Goal: Information Seeking & Learning: Understand process/instructions

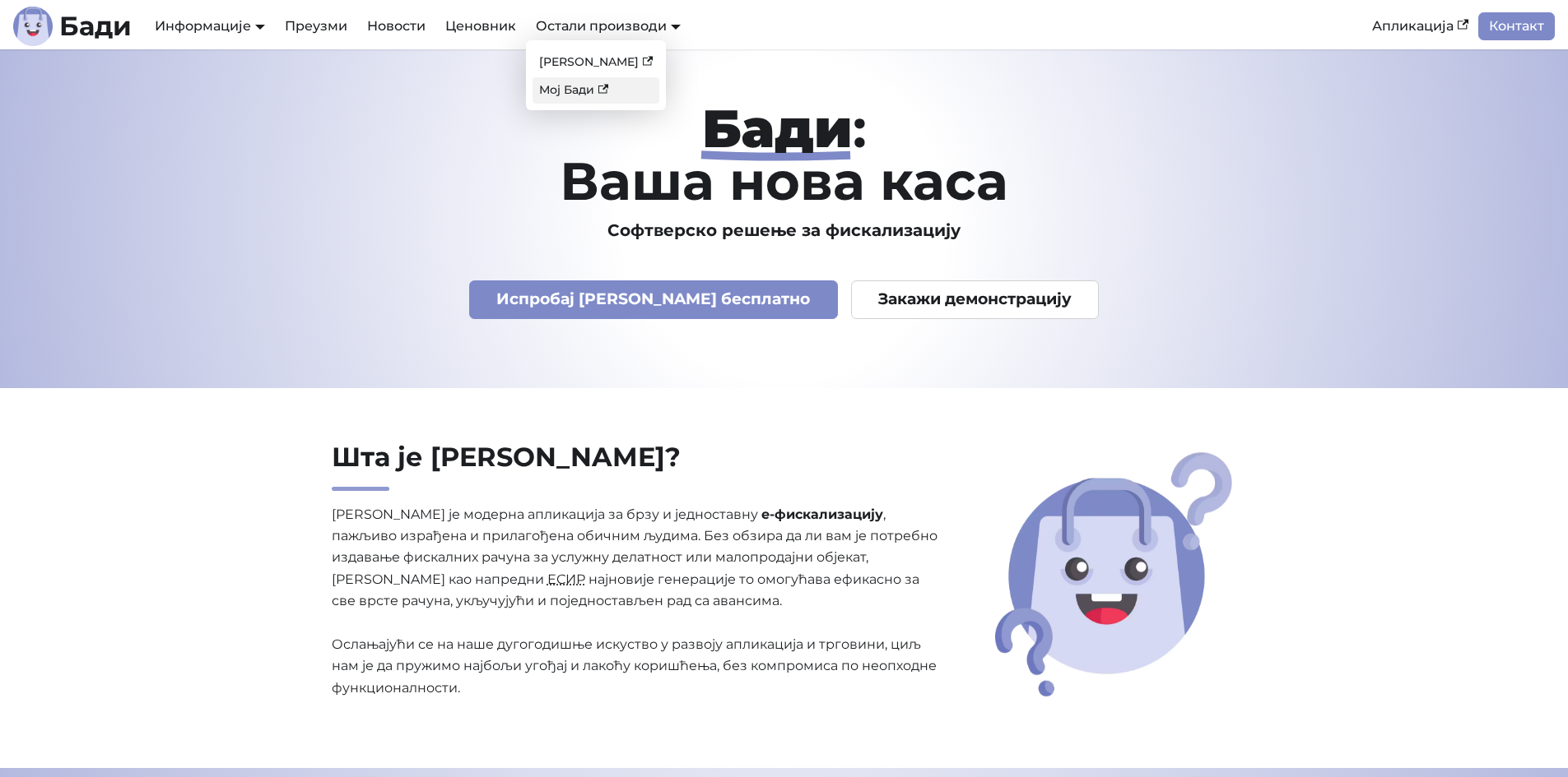
click at [579, 89] on link "Мој Бади" at bounding box center [596, 90] width 127 height 25
click at [338, 15] on link "Преузми" at bounding box center [315, 26] width 82 height 28
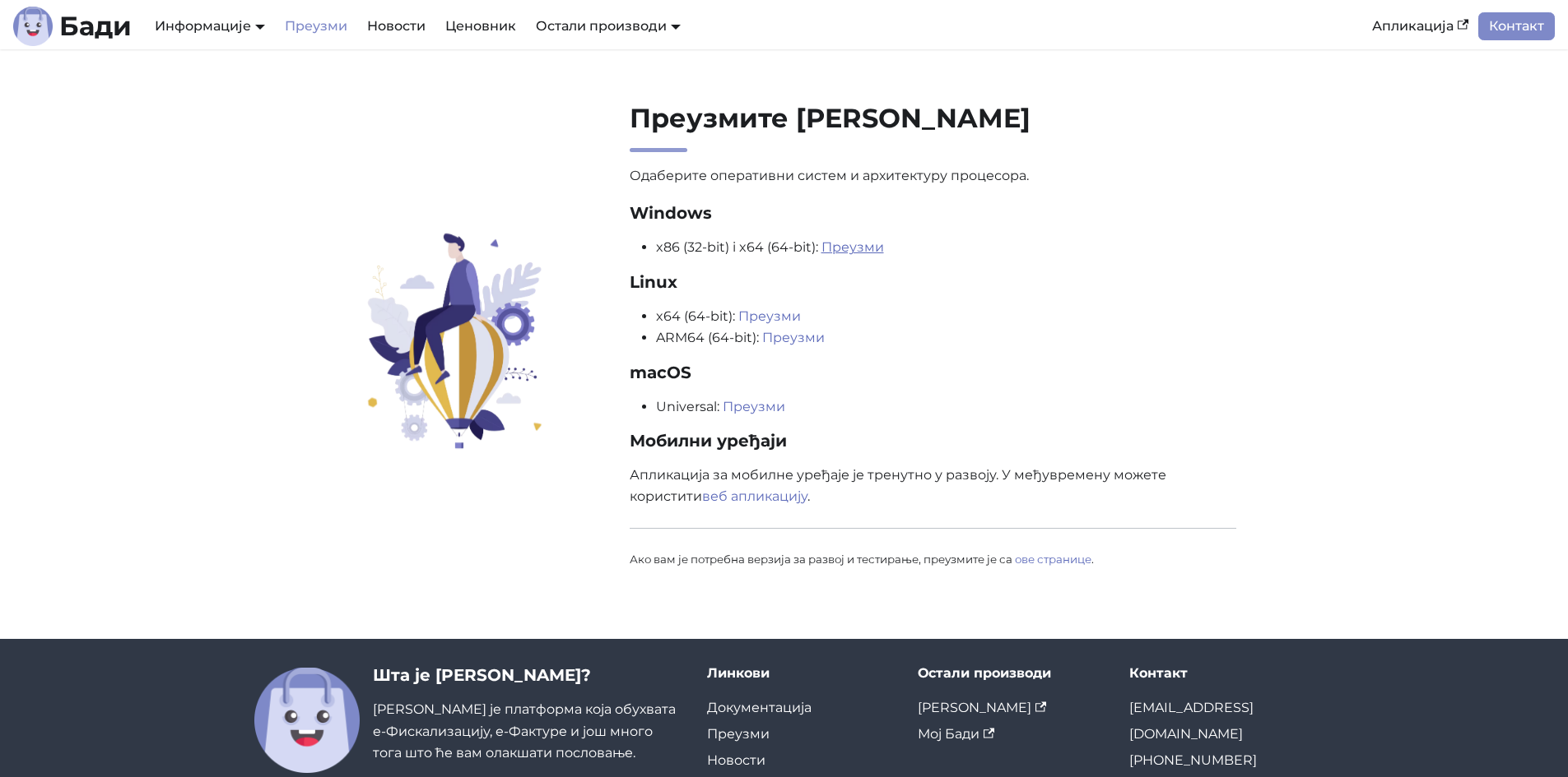
click at [858, 248] on link "Преузми" at bounding box center [852, 247] width 62 height 15
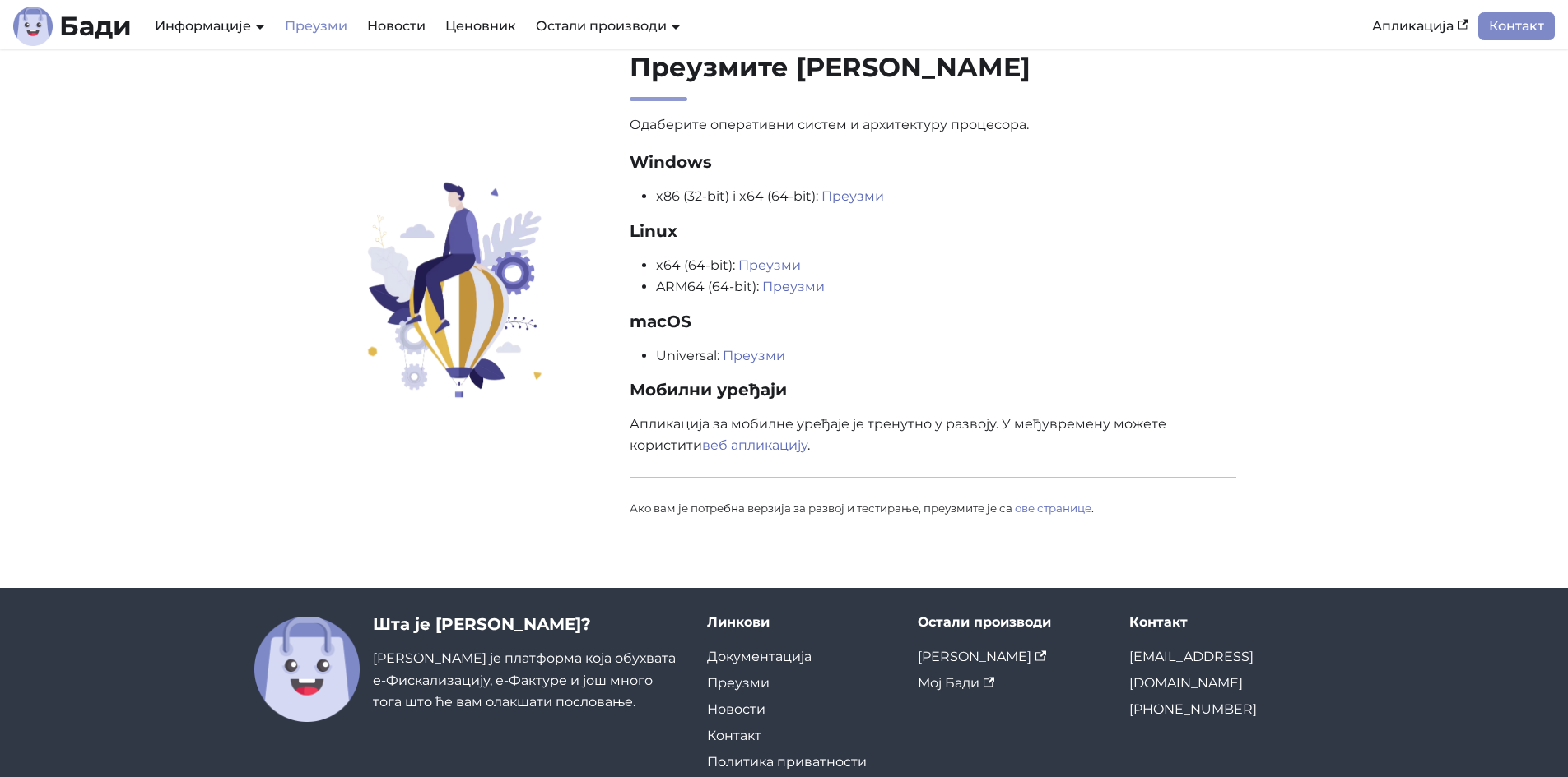
scroll to position [111, 0]
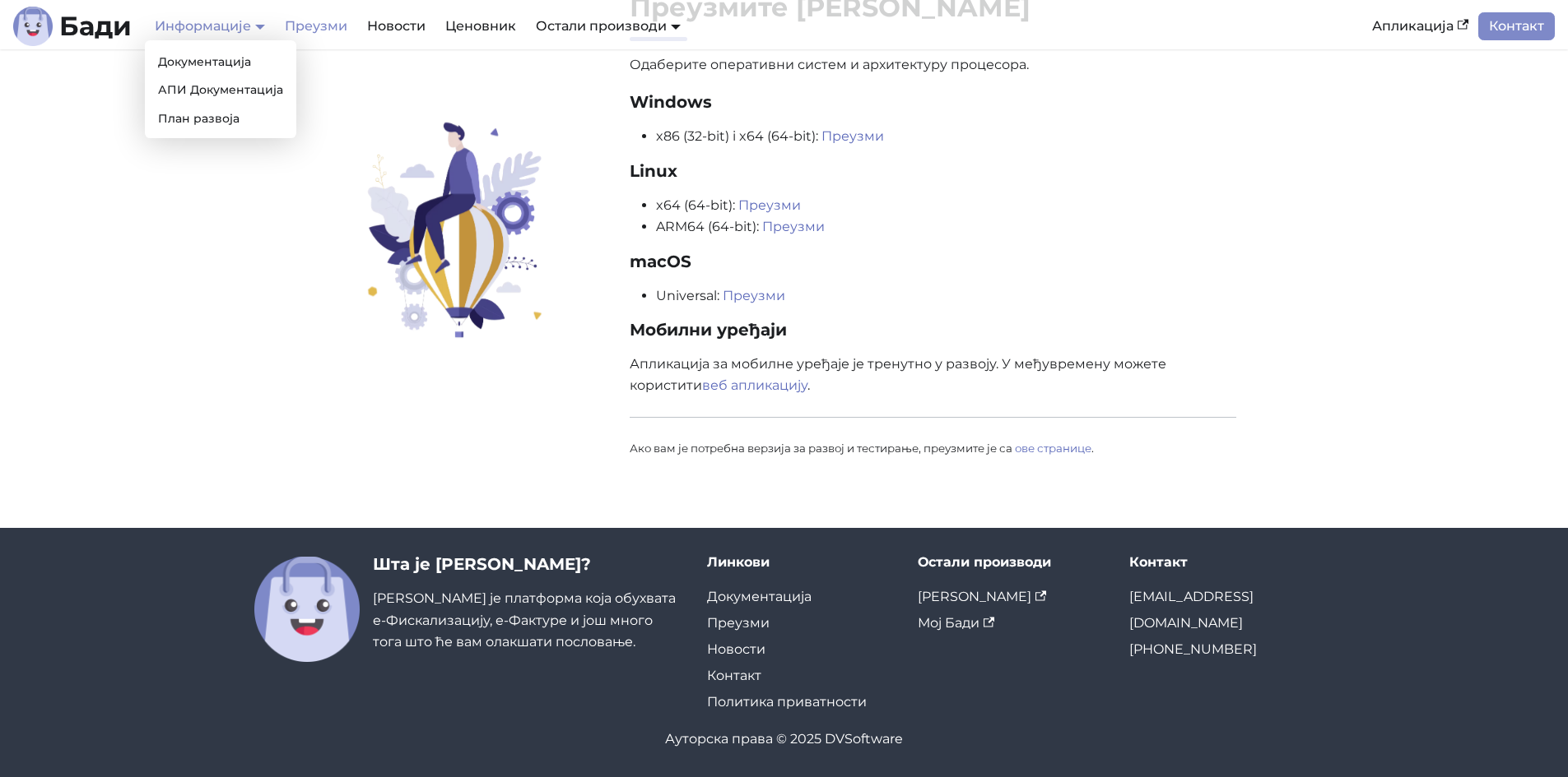
click at [257, 23] on link "Информације" at bounding box center [210, 25] width 110 height 15
click at [249, 54] on link "Документација" at bounding box center [221, 62] width 138 height 25
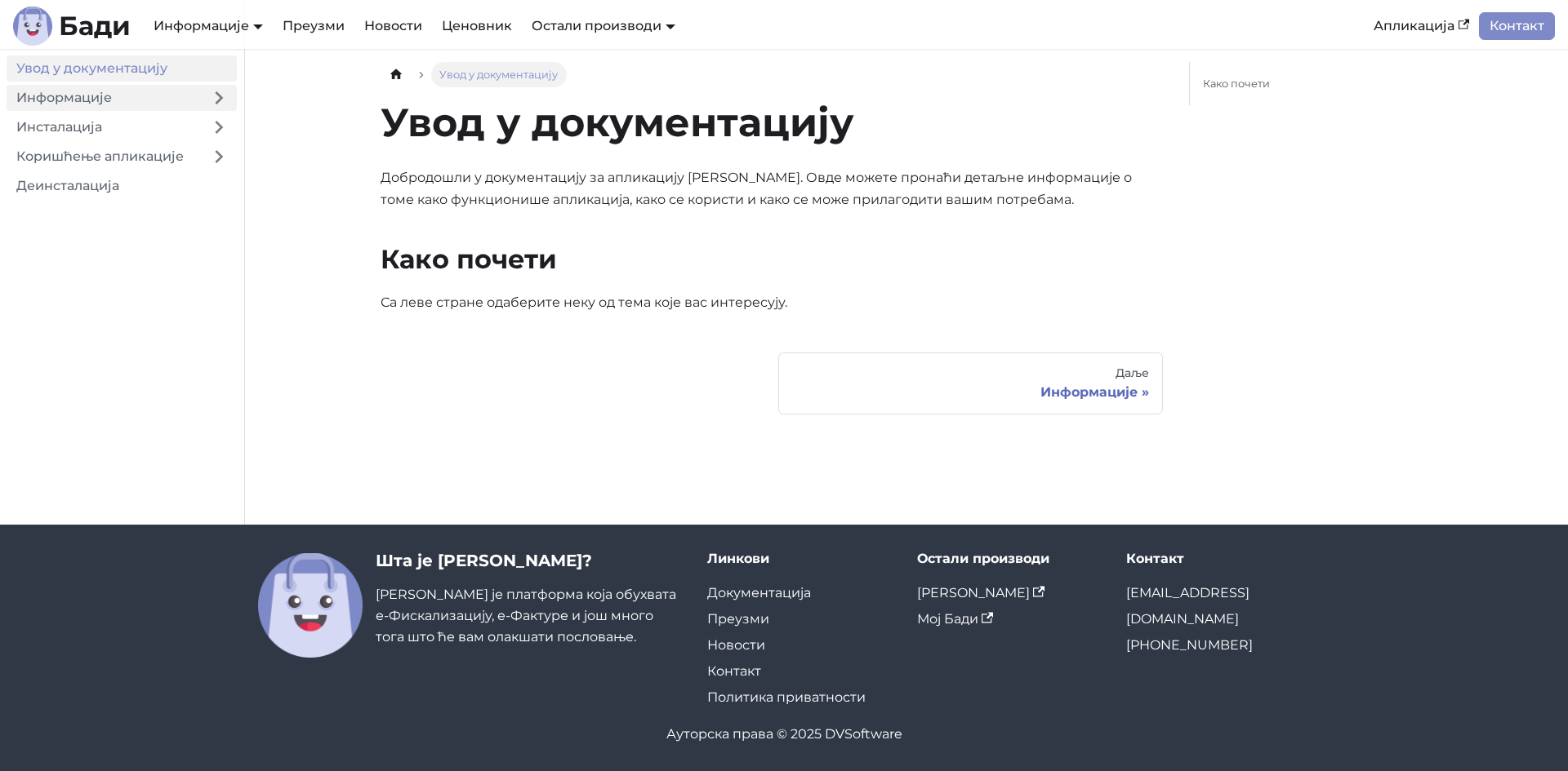
click at [119, 91] on link "Информације" at bounding box center [103, 98] width 195 height 26
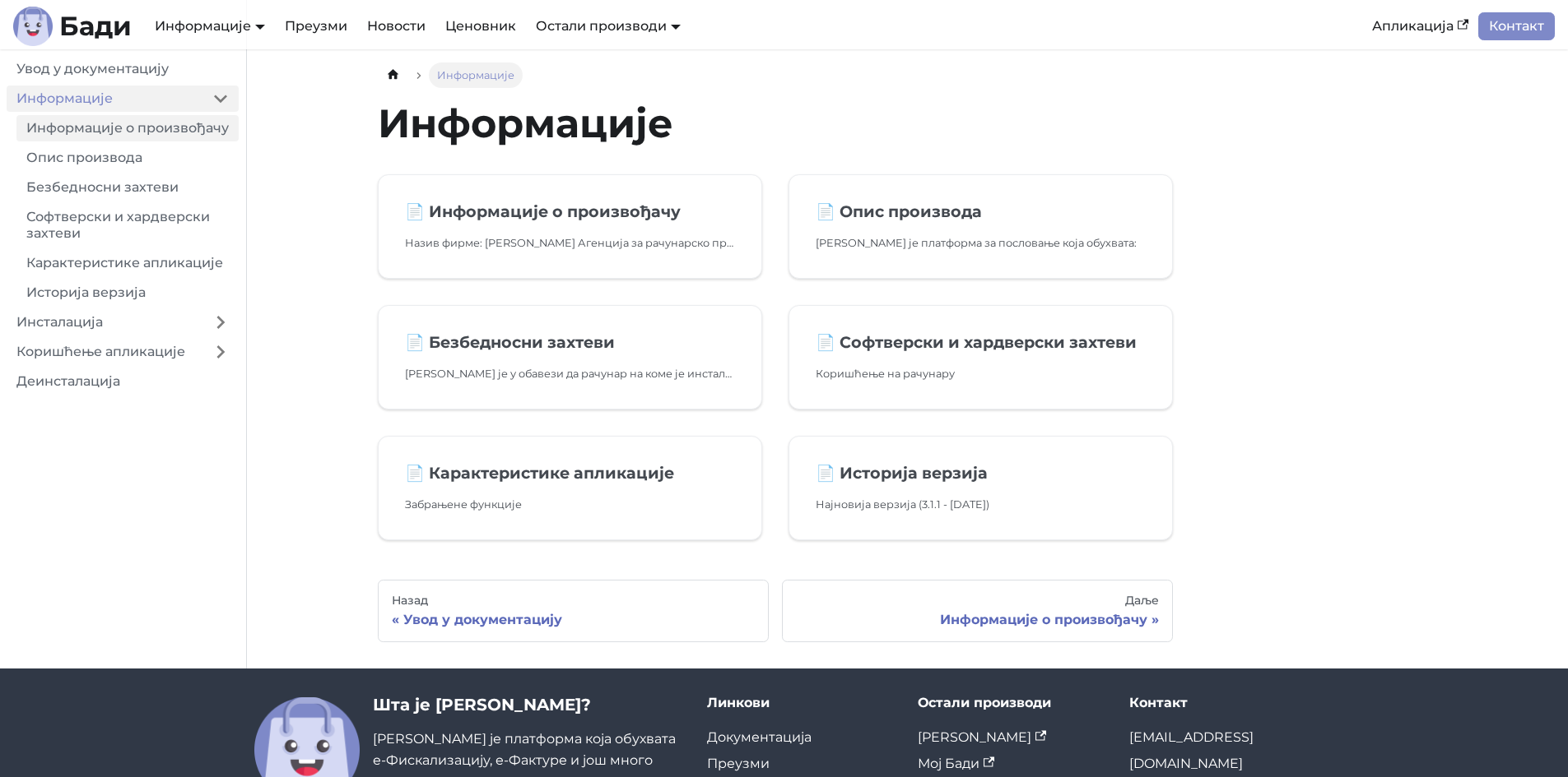
click at [118, 121] on link "Информације о произвођачу" at bounding box center [127, 127] width 222 height 26
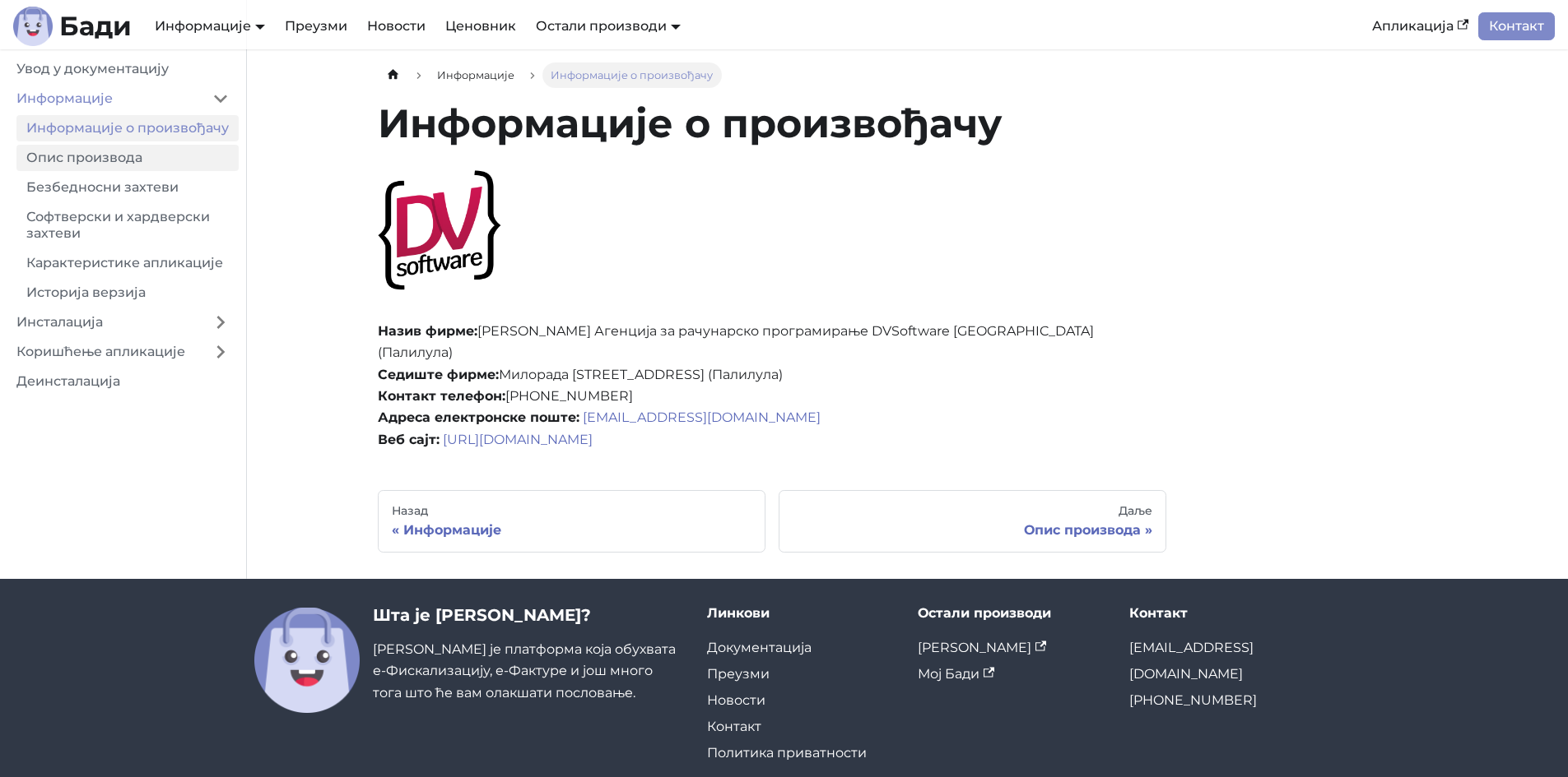
click at [110, 169] on link "Опис производа" at bounding box center [127, 157] width 222 height 26
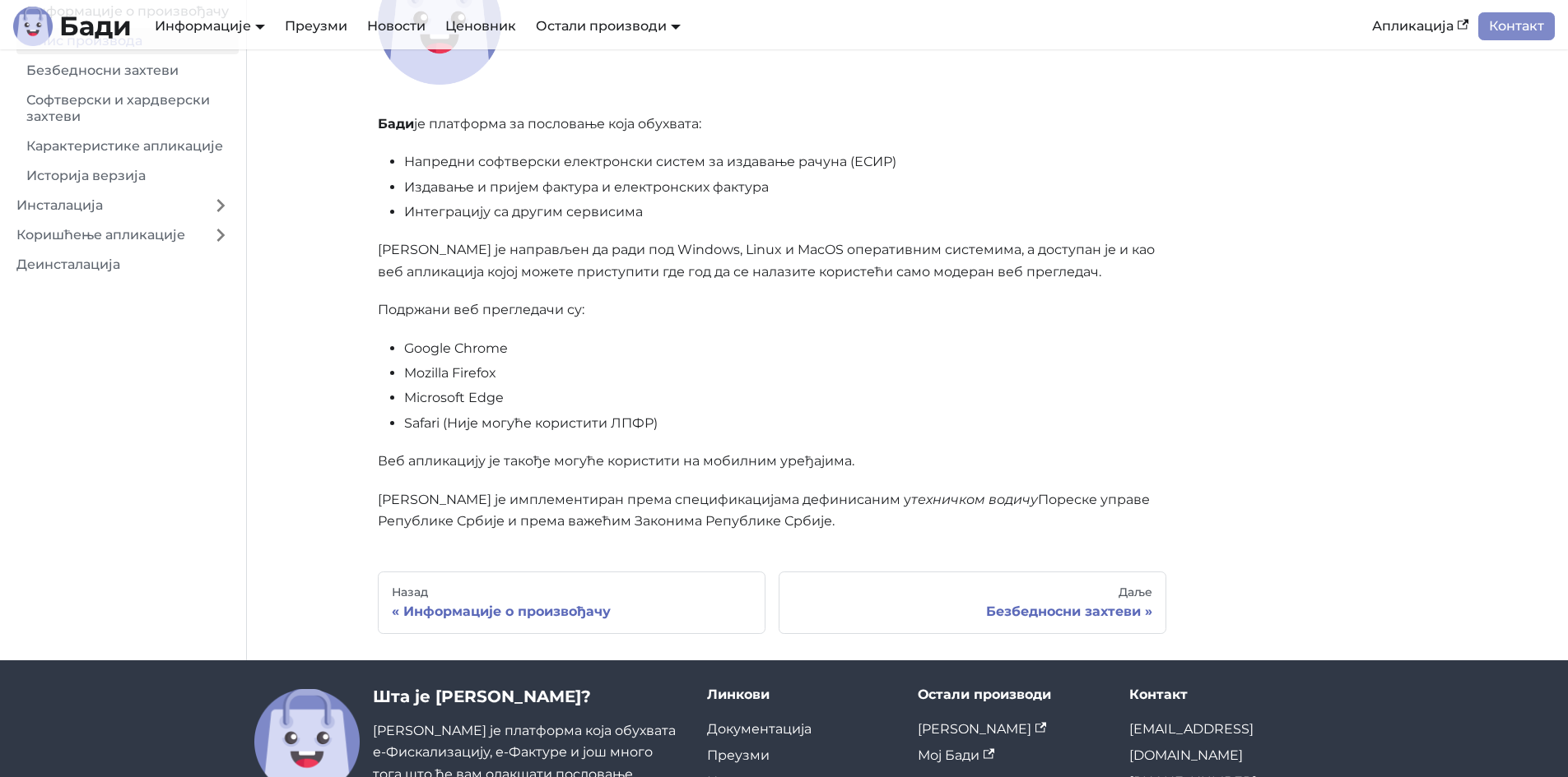
scroll to position [247, 0]
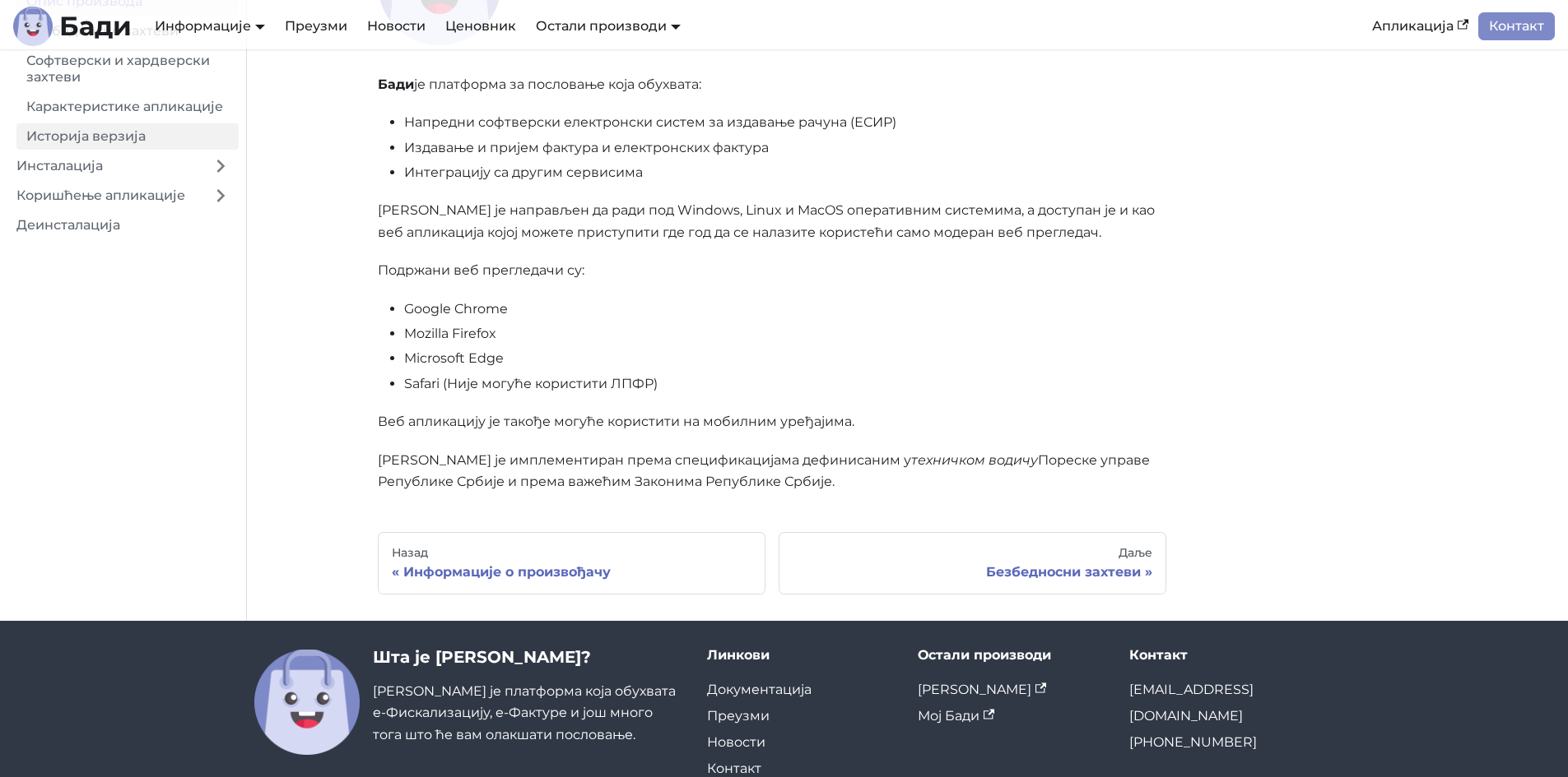
click at [170, 145] on link "Историја верзија" at bounding box center [127, 136] width 222 height 26
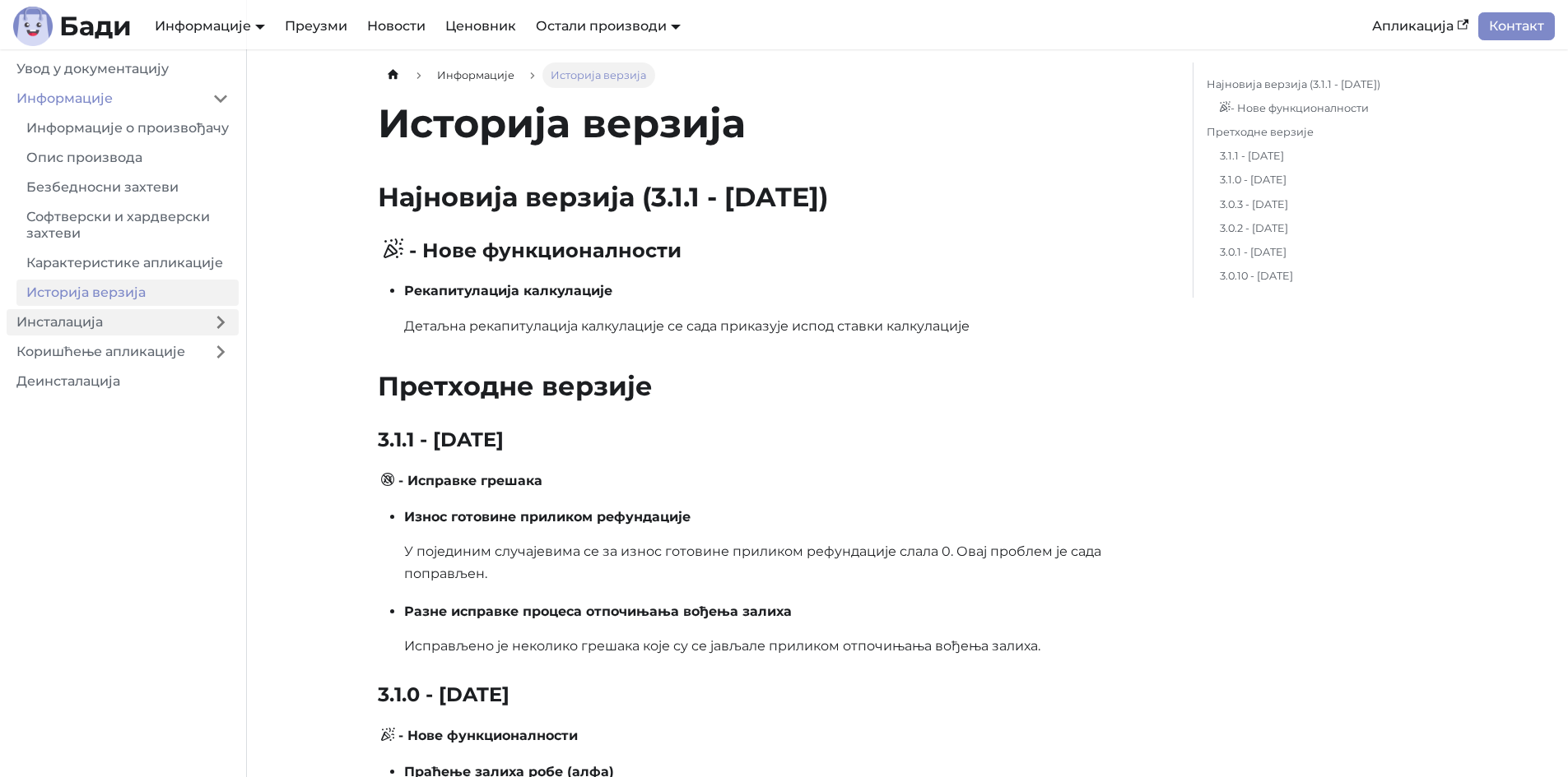
click at [152, 336] on link "Инсталација" at bounding box center [104, 322] width 196 height 26
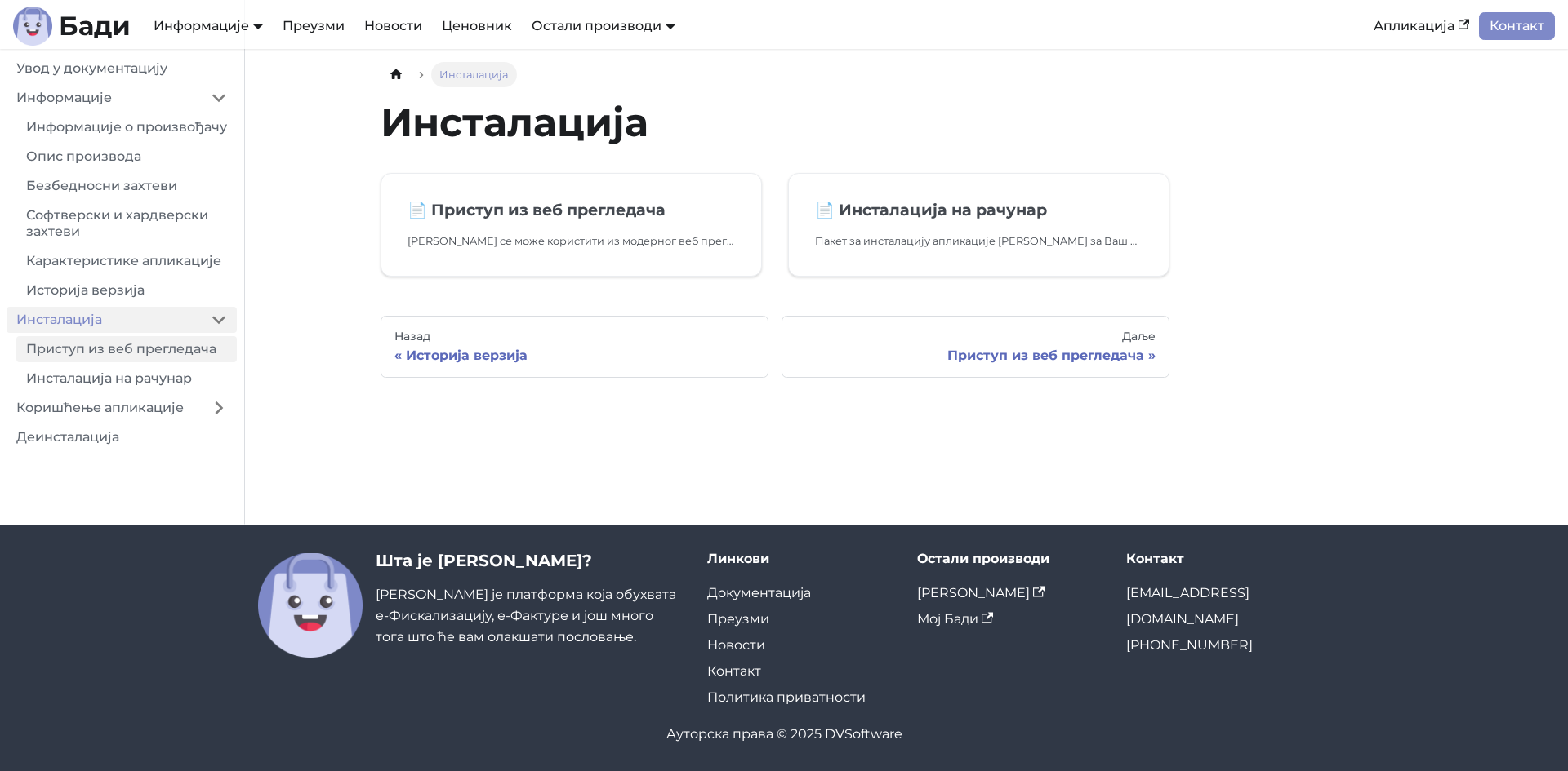
click at [179, 362] on link "Приступ из веб прегледача" at bounding box center [126, 349] width 221 height 26
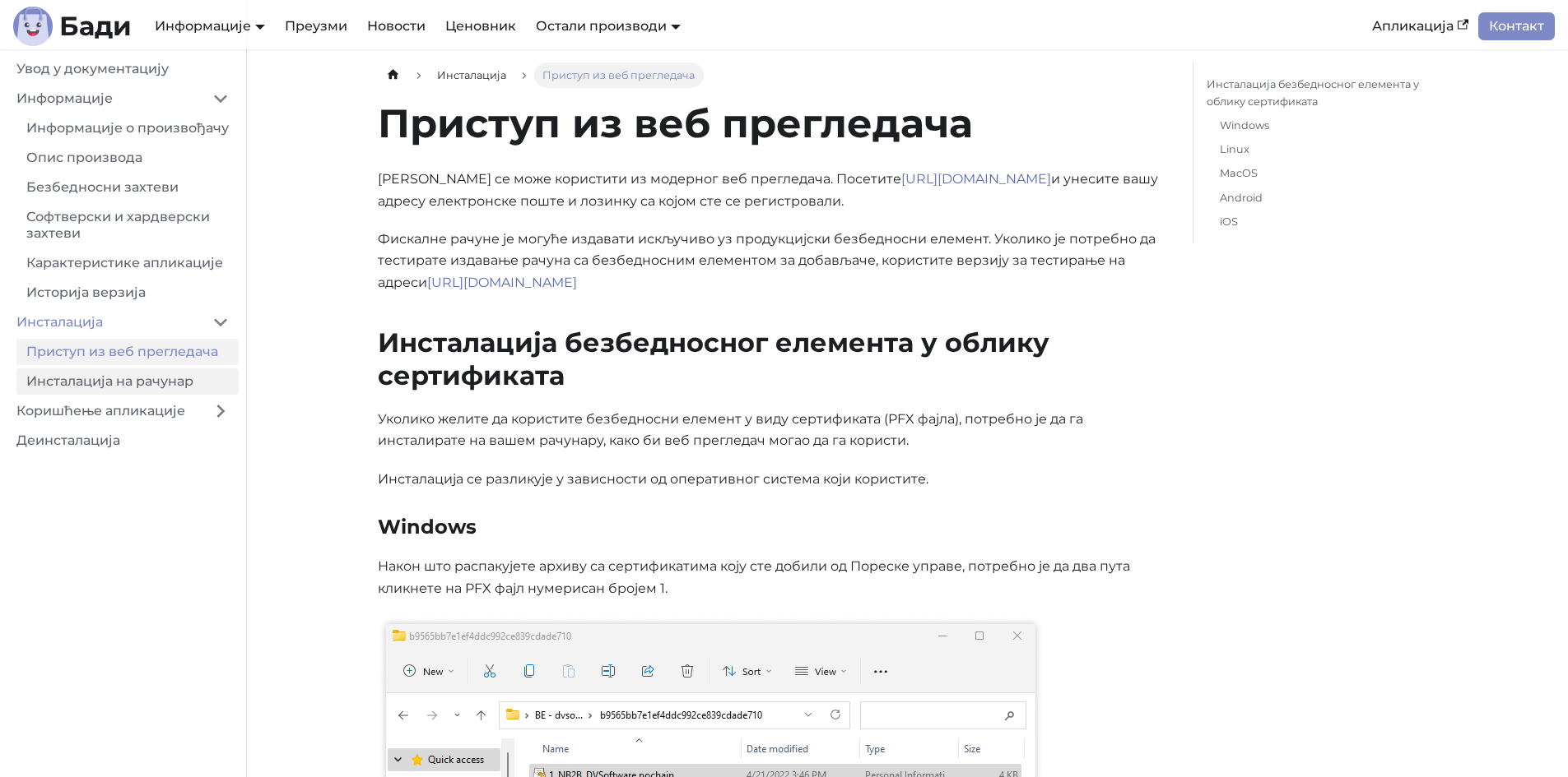
click at [132, 395] on link "Инсталација на рачунар" at bounding box center [127, 381] width 222 height 26
